Goal: Task Accomplishment & Management: Manage account settings

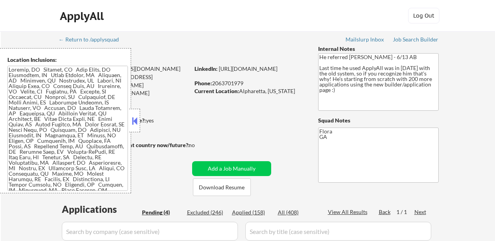
select select ""pending""
click at [134, 119] on button at bounding box center [134, 121] width 9 height 12
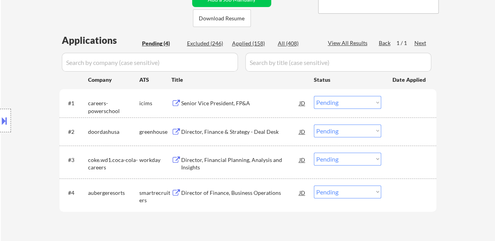
scroll to position [196, 0]
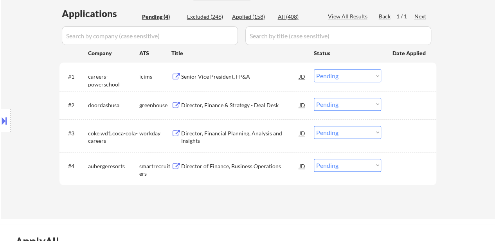
click at [213, 74] on div "Senior Vice President, FP&A" at bounding box center [240, 77] width 118 height 8
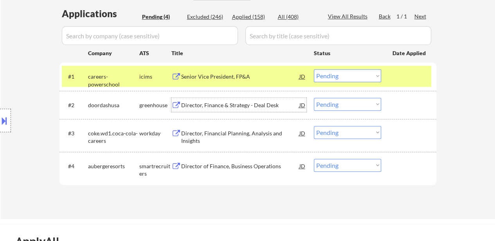
click at [213, 102] on div "Director, Finance & Strategy - Deal Desk" at bounding box center [240, 105] width 118 height 8
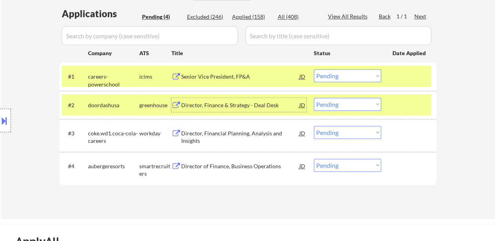
click at [203, 135] on div "Director, Financial Planning, Analysis and Insights" at bounding box center [240, 137] width 118 height 15
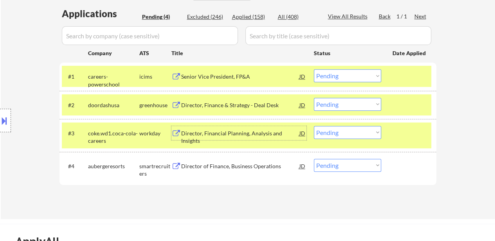
click at [227, 167] on div "Director of Finance, Business Operations" at bounding box center [240, 167] width 118 height 8
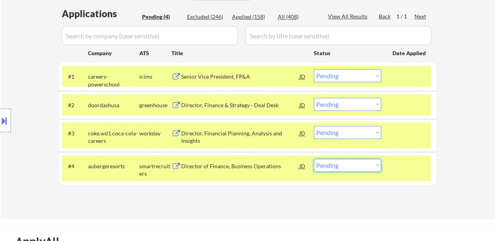
click at [333, 167] on select "Choose an option... Pending Applied Excluded (Questions) Excluded (Expired) Exc…" at bounding box center [347, 165] width 67 height 13
select select ""excluded__bad_match_""
click at [314, 159] on select "Choose an option... Pending Applied Excluded (Questions) Excluded (Expired) Exc…" at bounding box center [347, 165] width 67 height 13
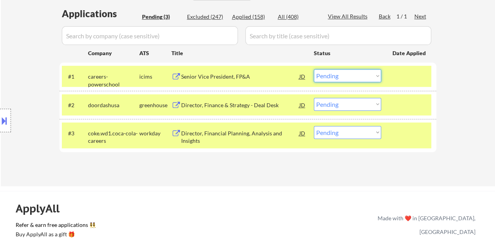
click at [324, 72] on select "Choose an option... Pending Applied Excluded (Questions) Excluded (Expired) Exc…" at bounding box center [347, 75] width 67 height 13
click at [314, 69] on select "Choose an option... Pending Applied Excluded (Questions) Excluded (Expired) Exc…" at bounding box center [347, 75] width 67 height 13
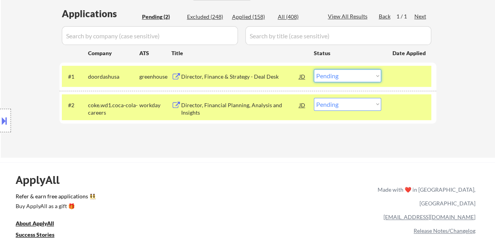
click at [339, 78] on select "Choose an option... Pending Applied Excluded (Questions) Excluded (Expired) Exc…" at bounding box center [347, 75] width 67 height 13
click at [314, 69] on select "Choose an option... Pending Applied Excluded (Questions) Excluded (Expired) Exc…" at bounding box center [347, 75] width 67 height 13
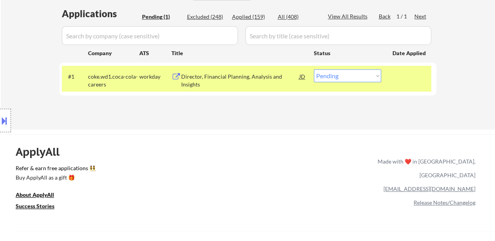
click at [356, 75] on select "Choose an option... Pending Applied Excluded (Questions) Excluded (Expired) Exc…" at bounding box center [347, 75] width 67 height 13
select select ""excluded__salary_""
click at [314, 69] on select "Choose an option... Pending Applied Excluded (Questions) Excluded (Expired) Exc…" at bounding box center [347, 75] width 67 height 13
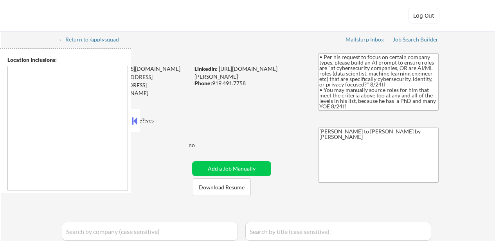
type textarea "[GEOGRAPHIC_DATA], [GEOGRAPHIC_DATA], [GEOGRAPHIC_DATA] [GEOGRAPHIC_DATA], [GEO…"
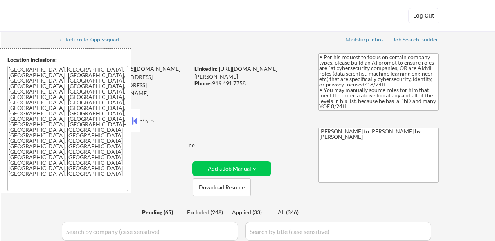
select select ""pending""
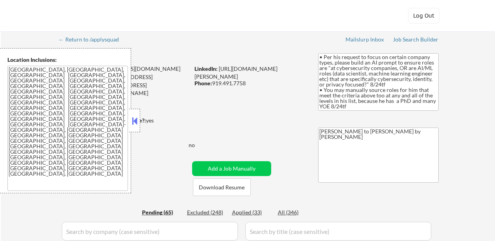
select select ""pending""
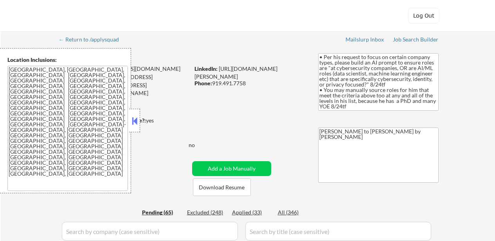
select select ""pending""
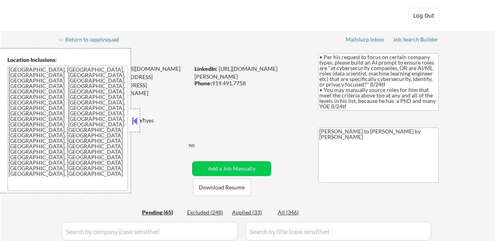
select select ""pending""
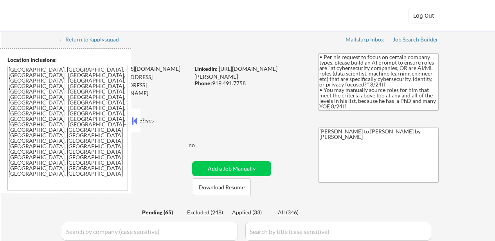
select select ""pending""
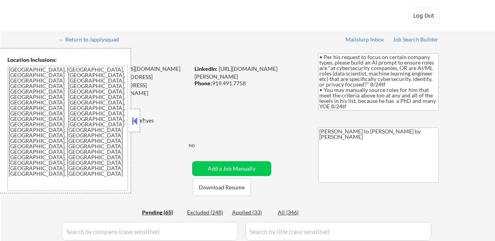
select select ""pending""
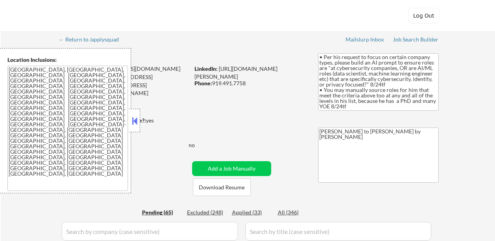
select select ""pending""
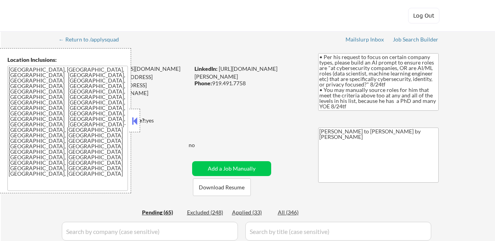
select select ""pending""
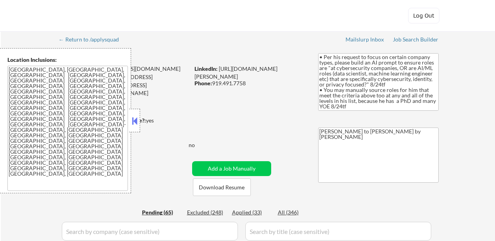
select select ""pending""
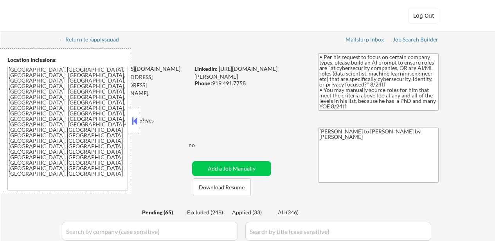
select select ""pending""
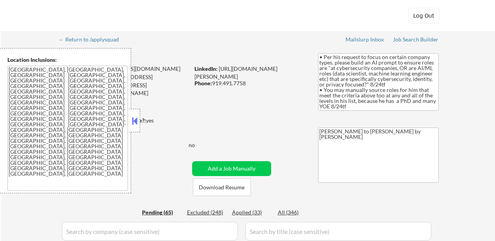
select select ""pending""
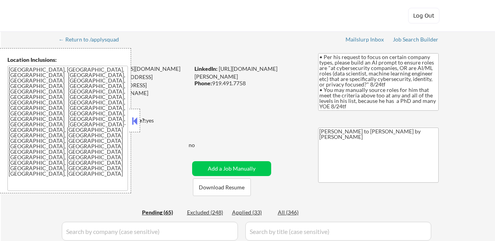
select select ""pending""
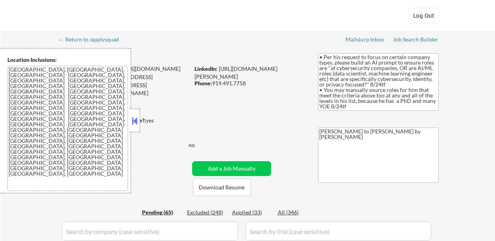
select select ""pending""
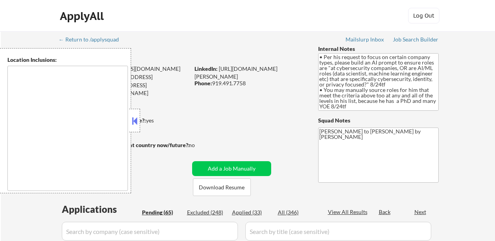
type textarea "[GEOGRAPHIC_DATA], [GEOGRAPHIC_DATA], [GEOGRAPHIC_DATA] [GEOGRAPHIC_DATA], [GEO…"
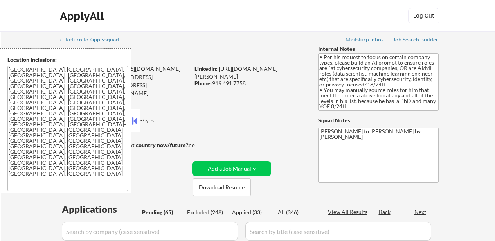
select select ""pending""
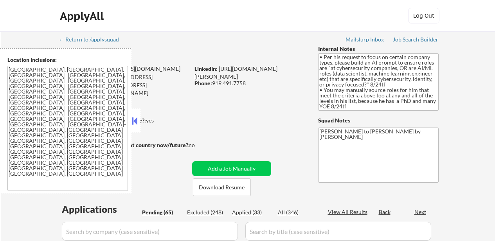
select select ""pending""
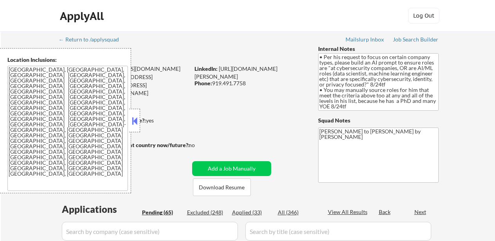
select select ""pending""
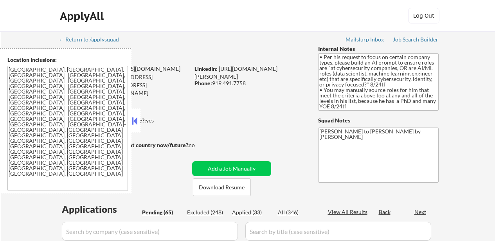
select select ""pending""
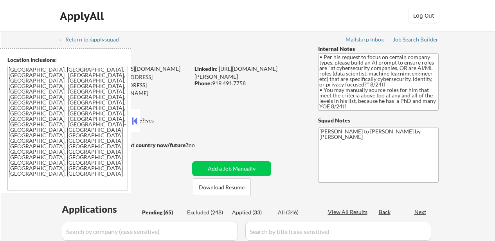
select select ""pending""
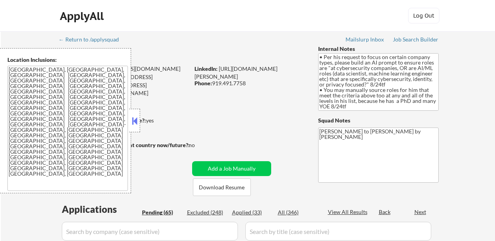
select select ""pending""
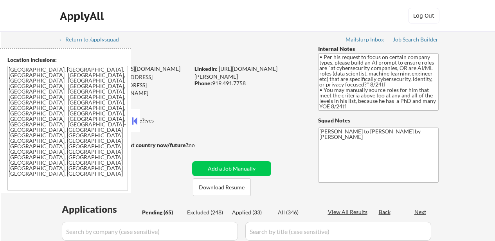
select select ""pending""
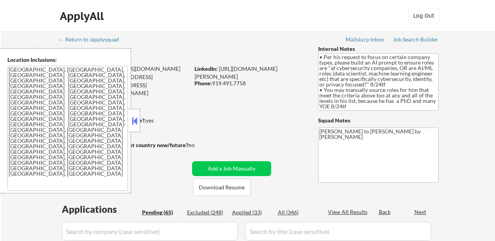
select select ""pending""
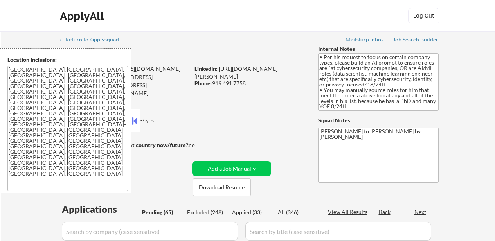
select select ""pending""
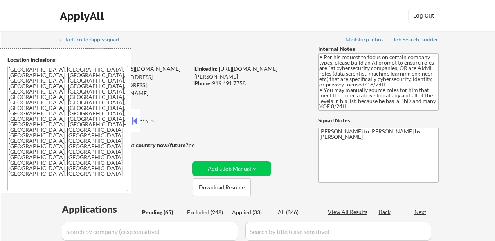
select select ""pending""
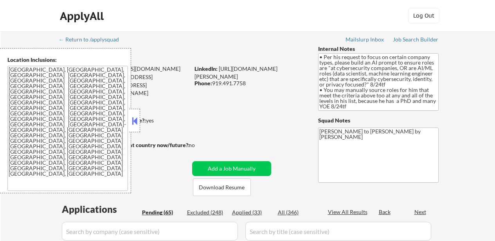
select select ""pending""
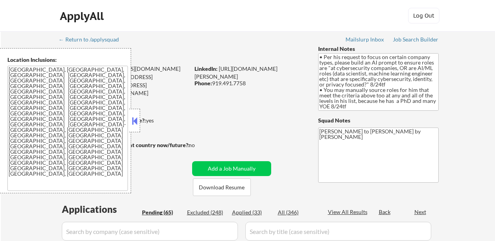
select select ""pending""
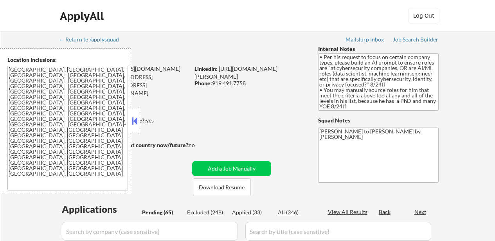
select select ""pending""
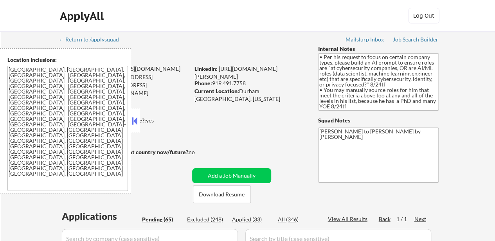
click at [137, 119] on button at bounding box center [134, 121] width 9 height 12
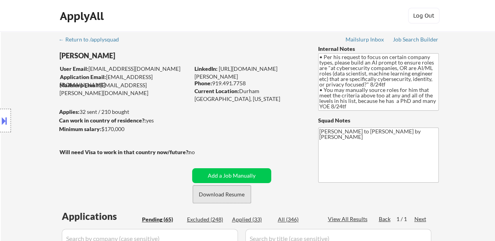
click at [229, 194] on button "Download Resume" at bounding box center [222, 195] width 58 height 18
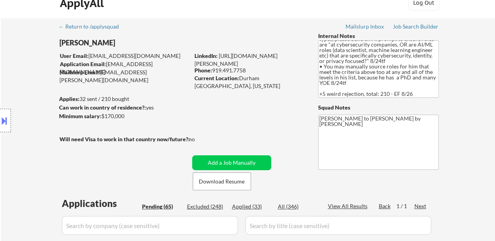
scroll to position [117, 0]
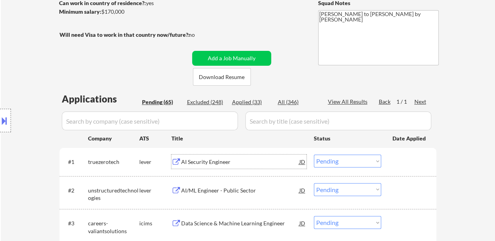
click at [215, 166] on div "AI Security Engineer" at bounding box center [240, 162] width 118 height 14
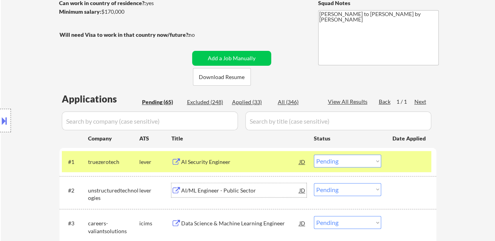
click at [229, 193] on div "AI/ML Engineer - Public Sector" at bounding box center [240, 191] width 118 height 8
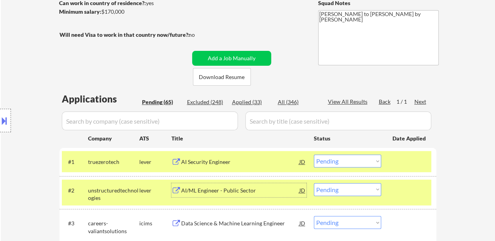
click at [269, 228] on div "Data Science & Machine Learning Engineer" at bounding box center [240, 223] width 118 height 14
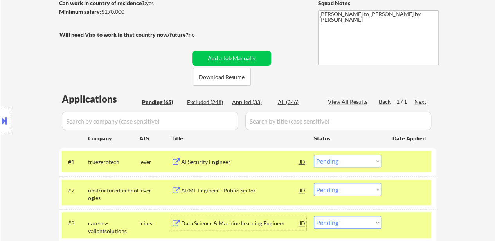
click at [327, 161] on select "Choose an option... Pending Applied Excluded (Questions) Excluded (Expired) Exc…" at bounding box center [347, 161] width 67 height 13
click at [314, 155] on select "Choose an option... Pending Applied Excluded (Questions) Excluded (Expired) Exc…" at bounding box center [347, 161] width 67 height 13
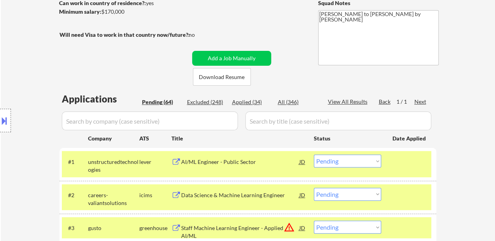
click at [336, 164] on select "Choose an option... Pending Applied Excluded (Questions) Excluded (Expired) Exc…" at bounding box center [347, 161] width 67 height 13
click at [314, 155] on select "Choose an option... Pending Applied Excluded (Questions) Excluded (Expired) Exc…" at bounding box center [347, 161] width 67 height 13
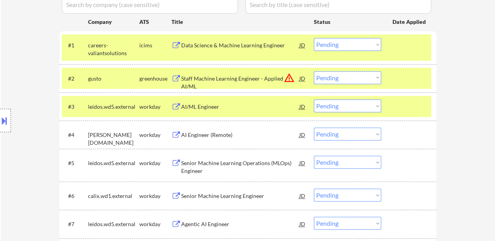
scroll to position [235, 0]
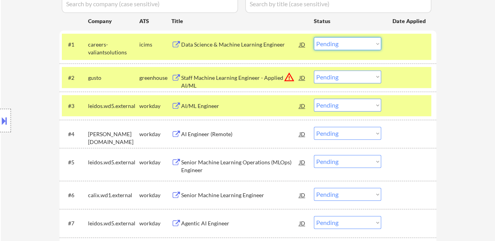
click at [358, 41] on select "Choose an option... Pending Applied Excluded (Questions) Excluded (Expired) Exc…" at bounding box center [347, 43] width 67 height 13
click at [314, 37] on select "Choose an option... Pending Applied Excluded (Questions) Excluded (Expired) Exc…" at bounding box center [347, 43] width 67 height 13
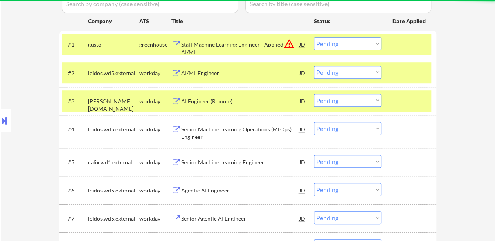
click at [416, 36] on div "#1 gusto greenhouse Staff Machine Learning Engineer - Applied AI/ML JD warning_…" at bounding box center [247, 44] width 370 height 21
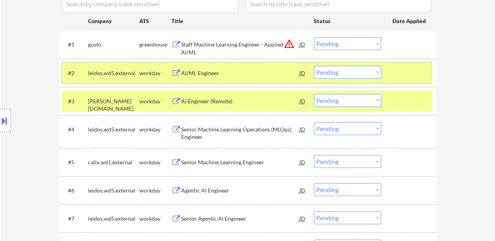
click at [408, 75] on div at bounding box center [410, 73] width 34 height 14
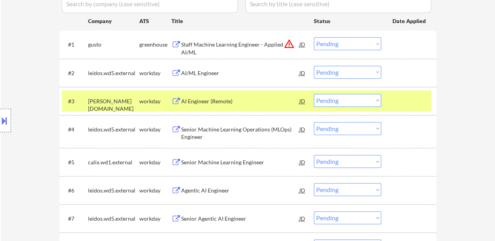
click at [405, 98] on div at bounding box center [410, 101] width 34 height 14
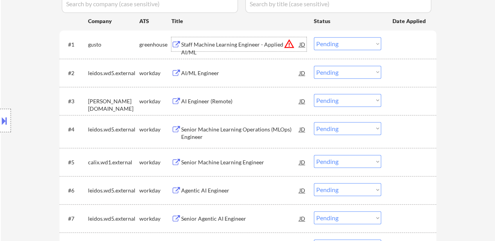
click at [239, 44] on div "Staff Machine Learning Engineer - Applied AI/ML" at bounding box center [240, 48] width 118 height 15
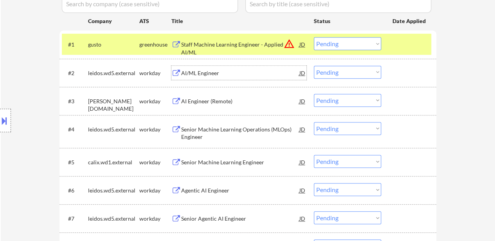
click at [226, 74] on div "AI/ML Engineer" at bounding box center [240, 73] width 118 height 8
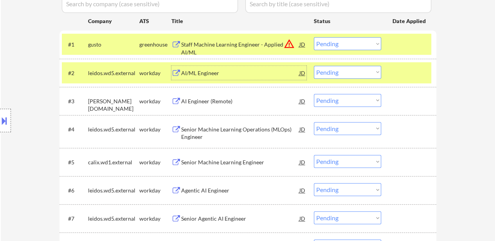
click at [226, 102] on div "AI Engineer (Remote)" at bounding box center [240, 102] width 118 height 8
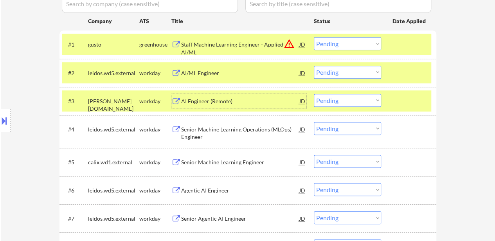
drag, startPoint x: 334, startPoint y: 38, endPoint x: 335, endPoint y: 43, distance: 4.8
click at [335, 39] on select "Choose an option... Pending Applied Excluded (Questions) Excluded (Expired) Exc…" at bounding box center [347, 43] width 67 height 13
click at [314, 37] on select "Choose an option... Pending Applied Excluded (Questions) Excluded (Expired) Exc…" at bounding box center [347, 43] width 67 height 13
select select ""pending""
